Goal: Information Seeking & Learning: Learn about a topic

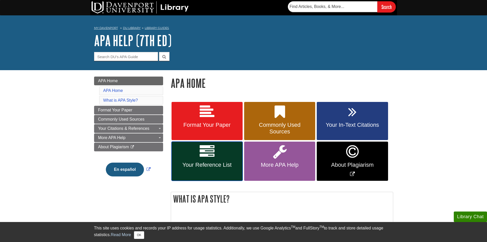
click at [203, 156] on icon at bounding box center [207, 151] width 15 height 15
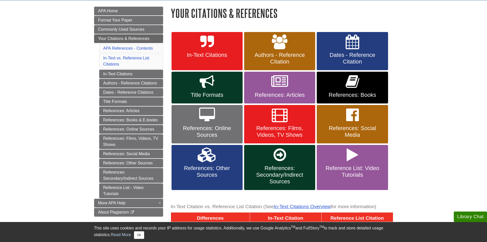
scroll to position [77, 0]
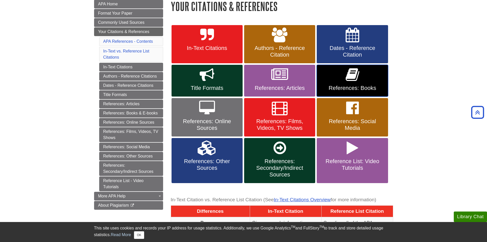
click at [330, 82] on link "References: Books" at bounding box center [352, 81] width 71 height 32
click at [288, 85] on span "References: Articles" at bounding box center [279, 88] width 63 height 7
click at [216, 115] on link "References: Online Sources" at bounding box center [207, 117] width 71 height 38
click at [293, 150] on link "References: Secondary/Indirect Sources" at bounding box center [279, 160] width 71 height 45
click at [283, 43] on link "Authors - Reference Citation" at bounding box center [279, 44] width 71 height 38
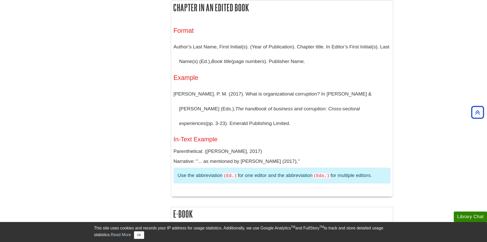
scroll to position [767, 0]
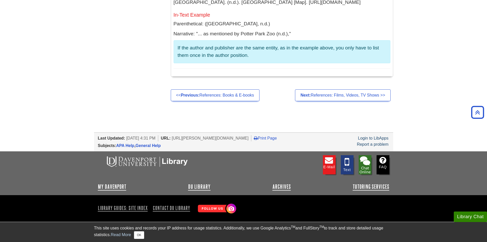
scroll to position [4937, 0]
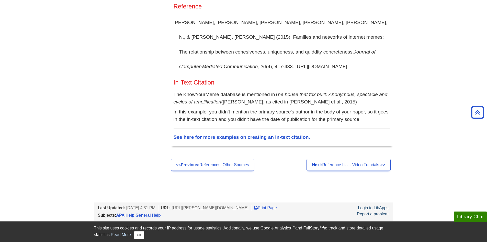
scroll to position [486, 0]
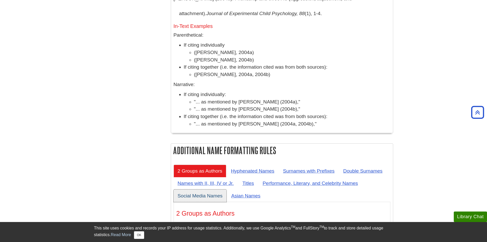
scroll to position [2017, 0]
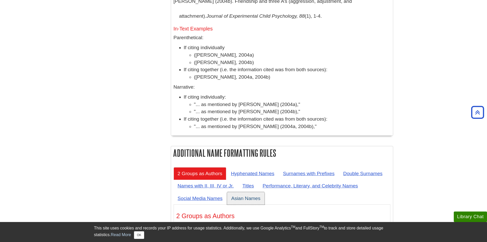
click at [253, 192] on link "Asian Names" at bounding box center [245, 198] width 37 height 13
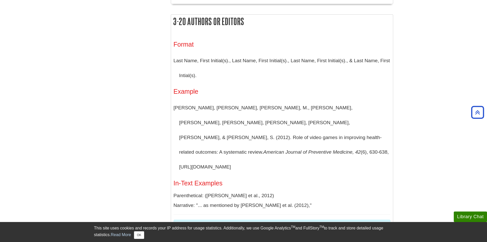
scroll to position [303, 0]
